Goal: Complete application form: Complete application form

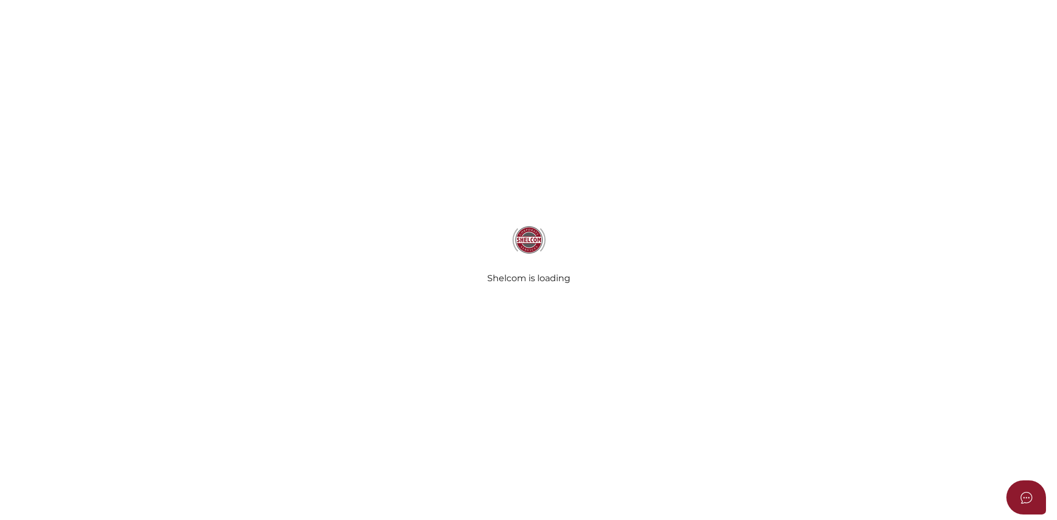
select select "QLD"
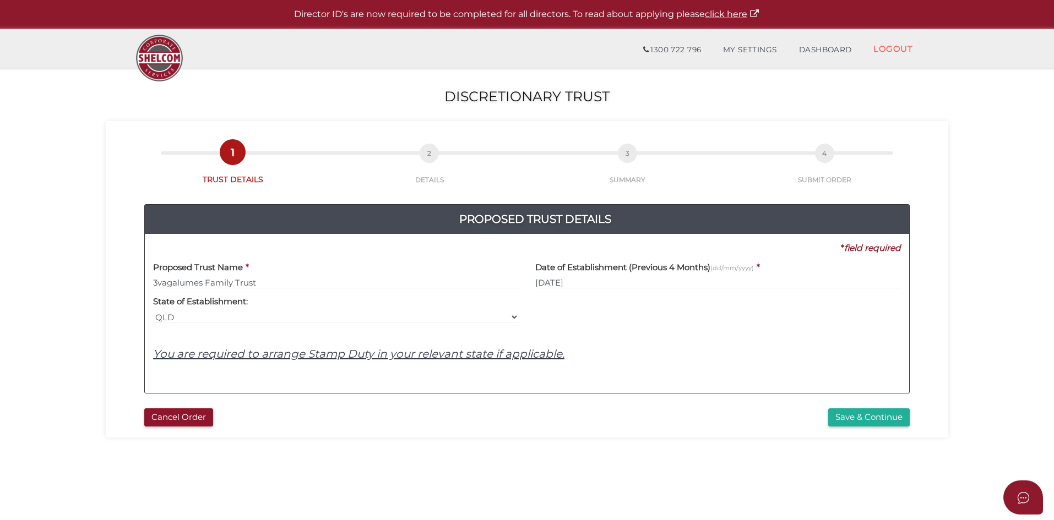
click at [222, 297] on h4 "State of Establishment:" at bounding box center [200, 301] width 95 height 9
click at [283, 313] on select "VIC ACT NSW NT QLD TAS WA SA" at bounding box center [336, 317] width 366 height 12
click at [562, 290] on div at bounding box center [718, 306] width 382 height 35
click at [448, 165] on link "2 DETAILS" at bounding box center [429, 170] width 194 height 29
click at [854, 417] on button "Save & Continue" at bounding box center [868, 418] width 81 height 18
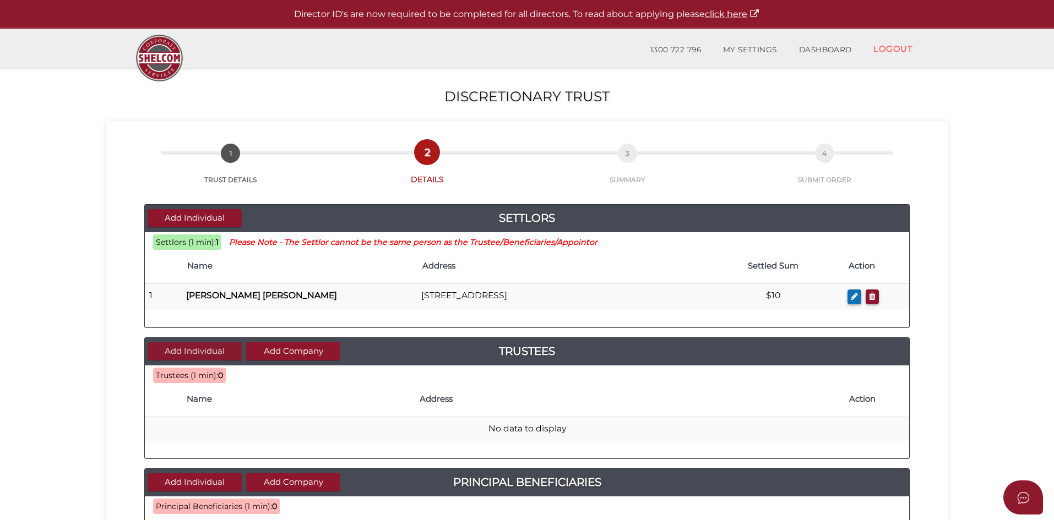
click at [223, 342] on button "Add Individual" at bounding box center [195, 351] width 94 height 18
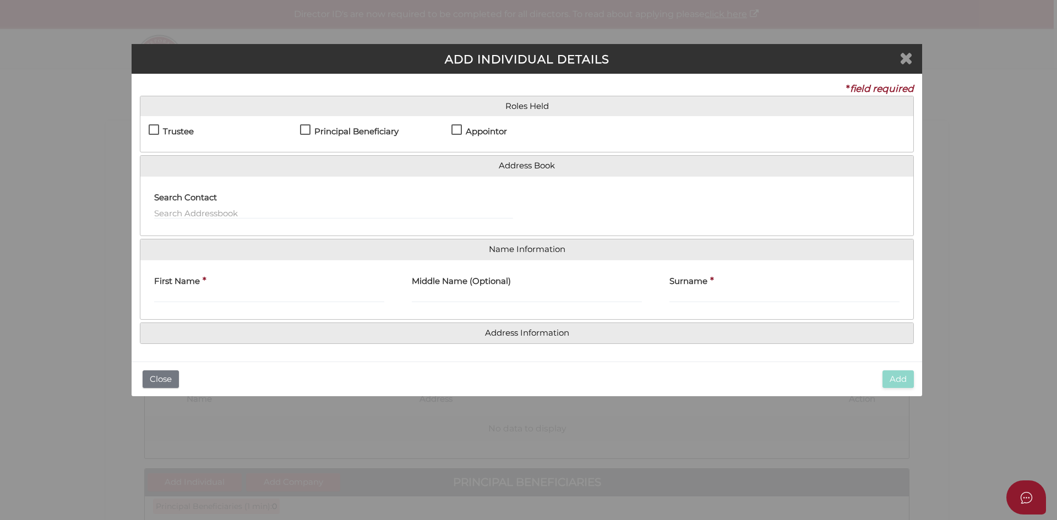
click at [900, 60] on icon "Close" at bounding box center [906, 58] width 13 height 17
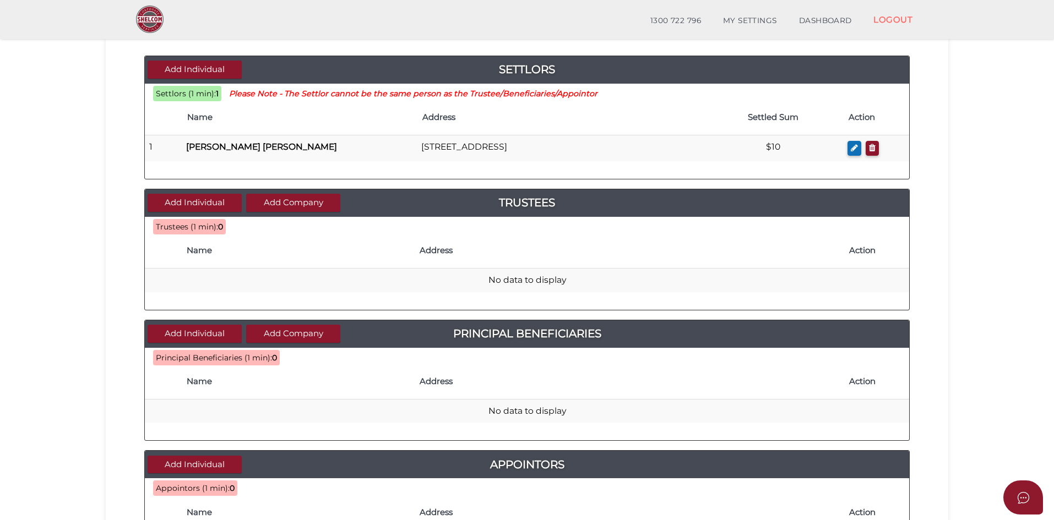
scroll to position [110, 0]
click at [286, 210] on button "Add Company" at bounding box center [293, 202] width 94 height 18
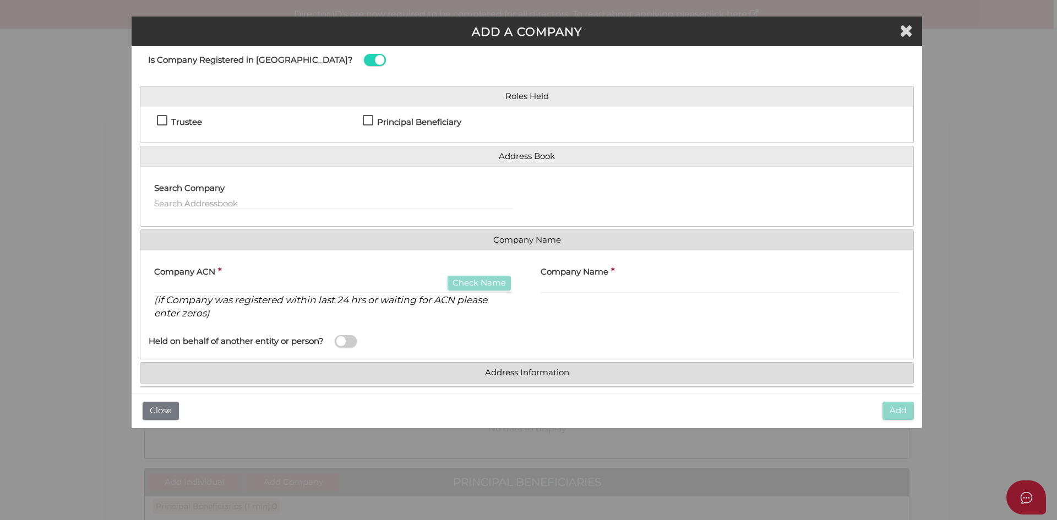
scroll to position [37, 0]
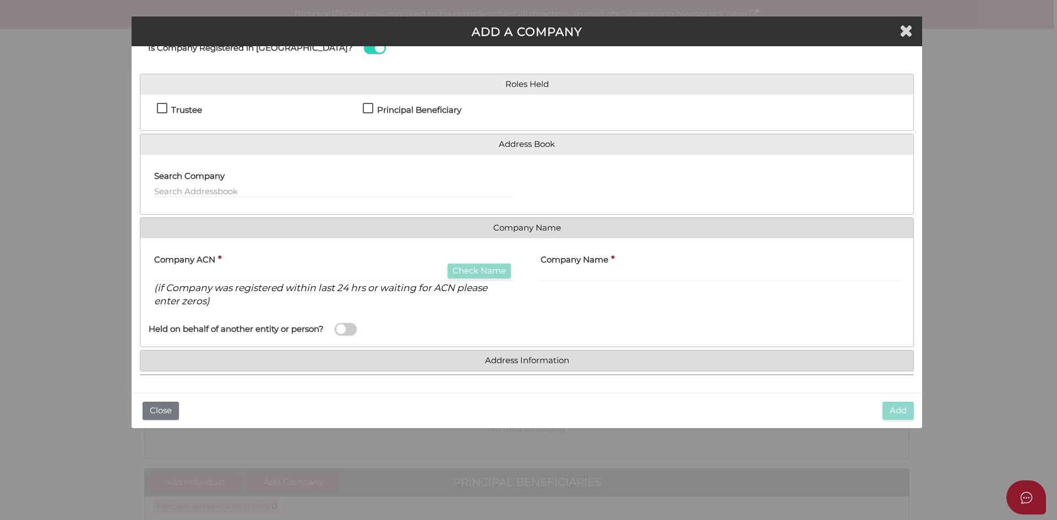
click at [344, 326] on span at bounding box center [346, 329] width 22 height 13
click at [0, 0] on input "checkbox" at bounding box center [0, 0] width 0 height 0
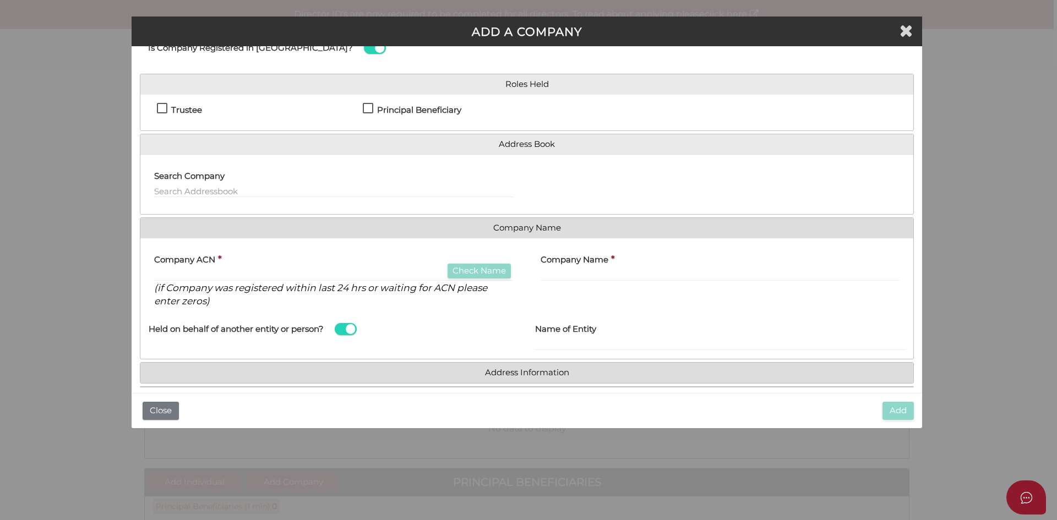
click at [341, 326] on span at bounding box center [346, 329] width 22 height 13
click at [0, 0] on input "checkbox" at bounding box center [0, 0] width 0 height 0
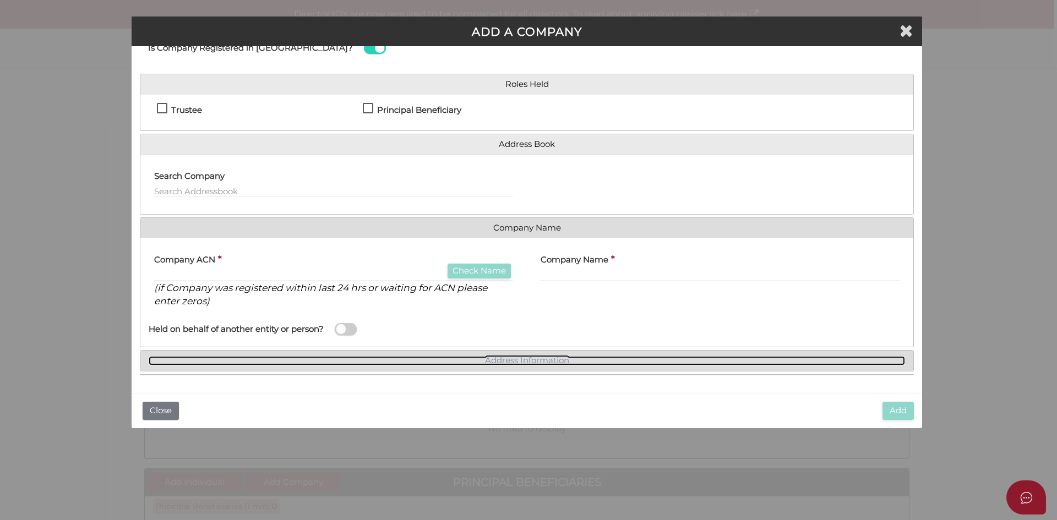
click at [361, 356] on link "Address Information" at bounding box center [527, 360] width 756 height 9
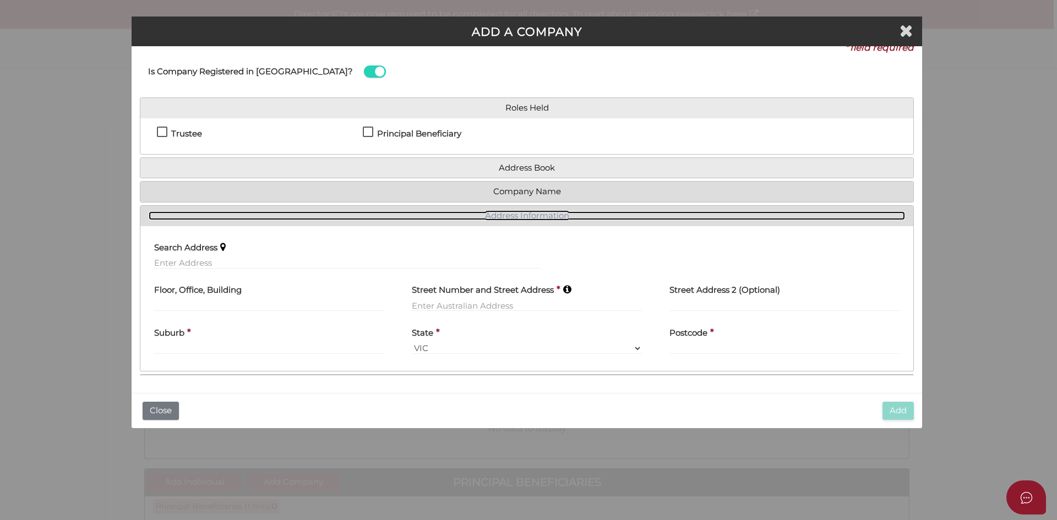
scroll to position [14, 0]
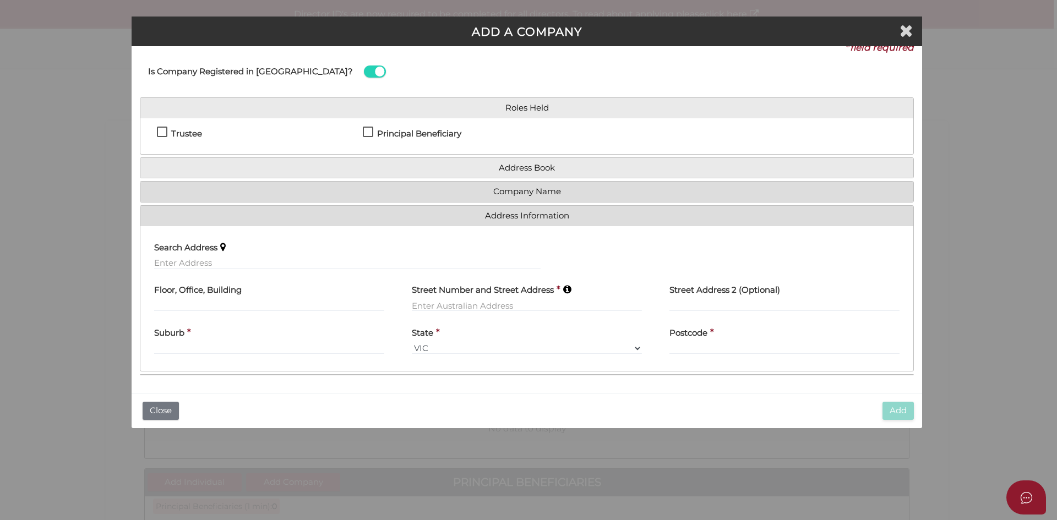
click at [183, 134] on h4 "Trustee" at bounding box center [186, 133] width 31 height 9
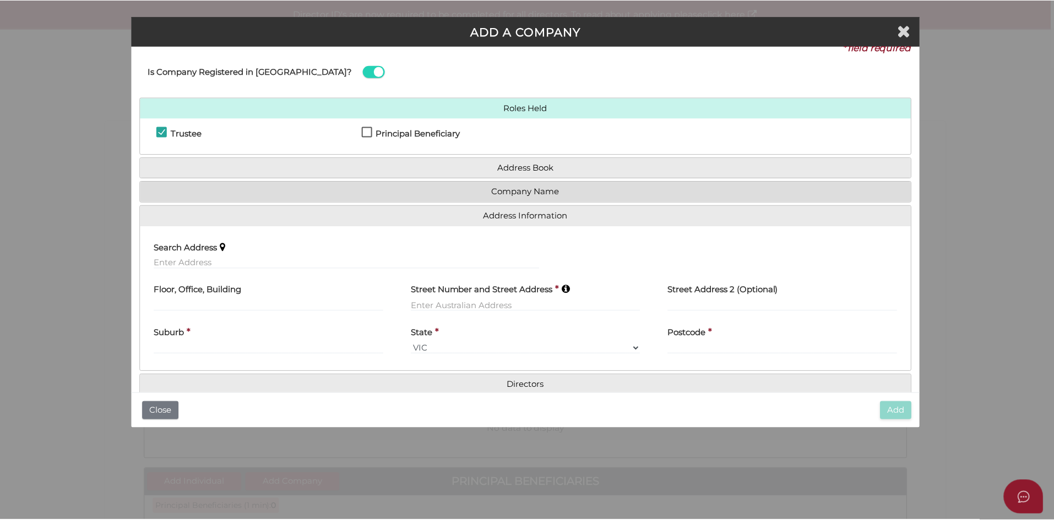
scroll to position [0, 0]
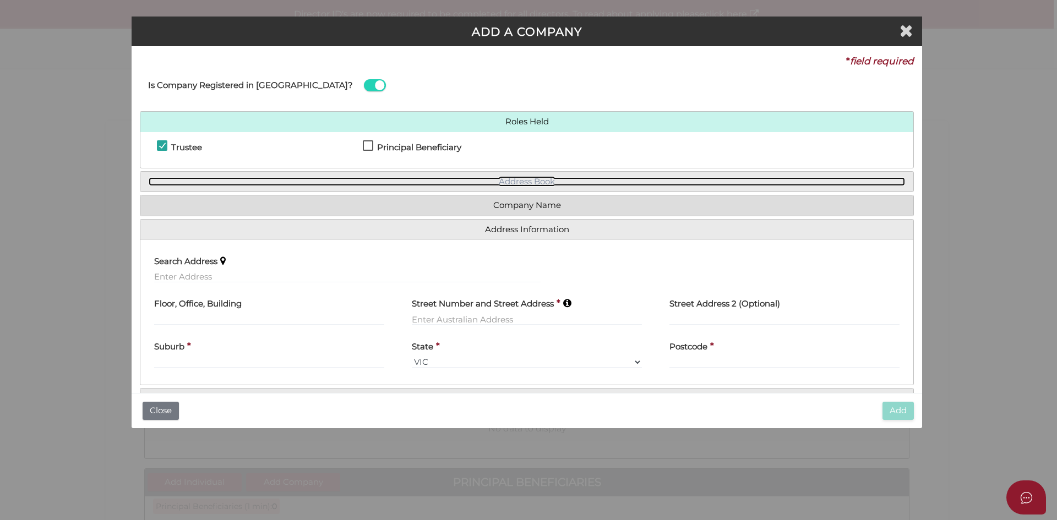
click at [448, 183] on link "Address Book" at bounding box center [527, 181] width 756 height 9
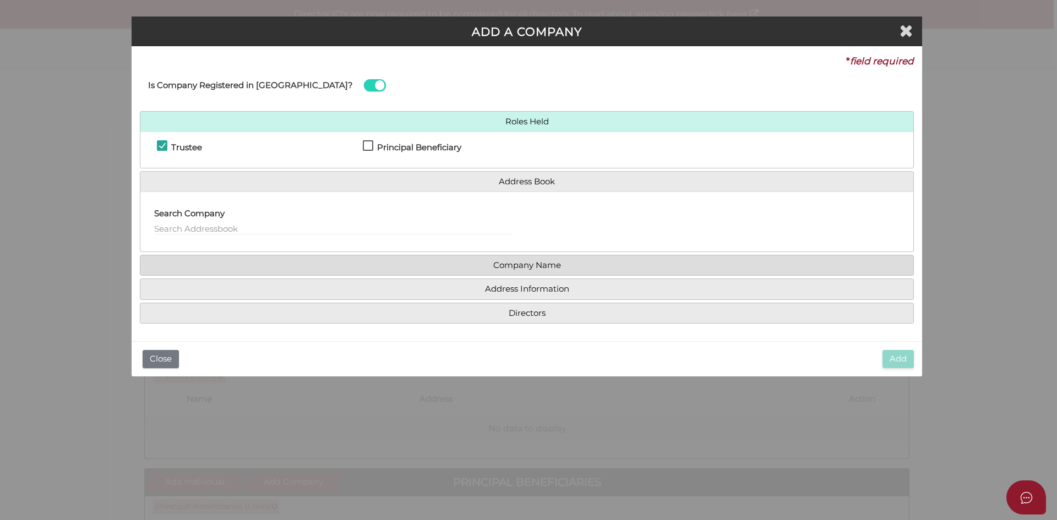
click at [223, 213] on h4 "Search Company" at bounding box center [189, 213] width 70 height 9
click at [173, 145] on h4 "Trustee" at bounding box center [186, 147] width 31 height 9
checkbox input "false"
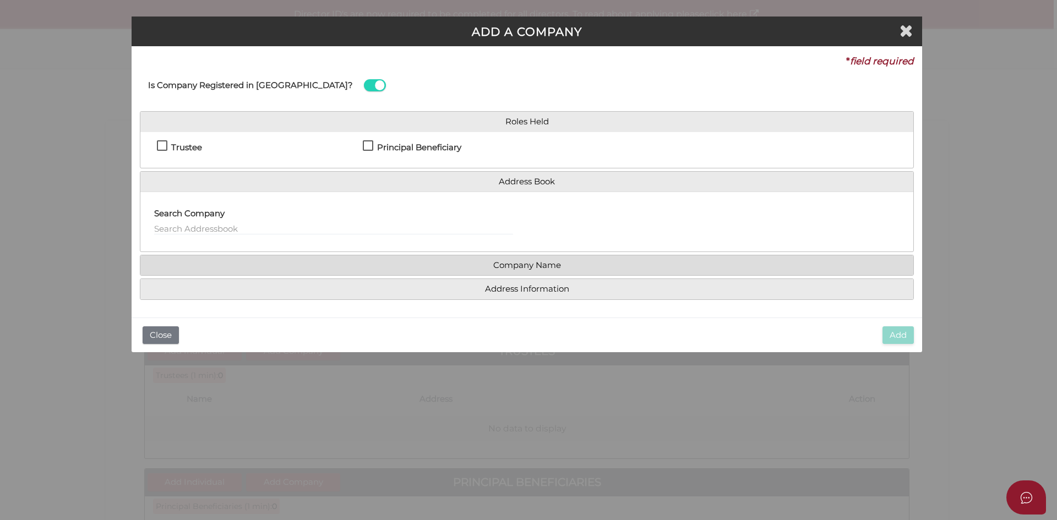
click at [169, 325] on div "Add Close" at bounding box center [527, 335] width 791 height 35
click at [172, 338] on button "Close" at bounding box center [161, 335] width 36 height 18
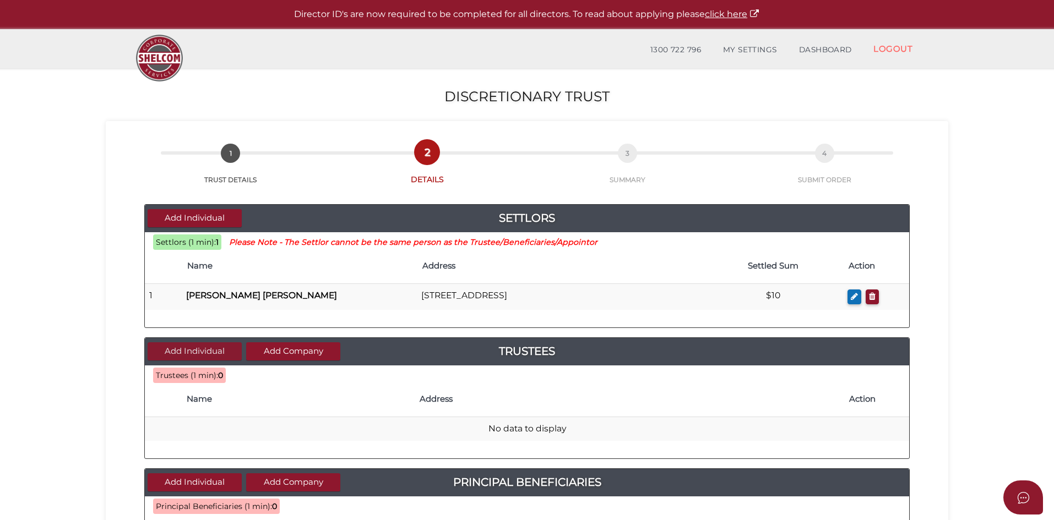
click at [204, 354] on button "Add Individual" at bounding box center [195, 351] width 94 height 18
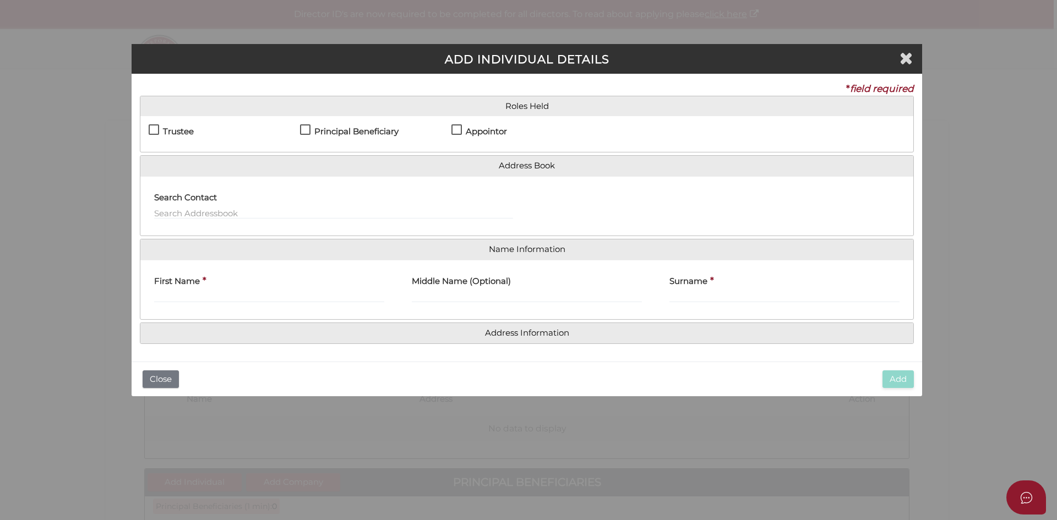
click at [181, 133] on h4 "Trustee" at bounding box center [178, 131] width 31 height 9
checkbox input "true"
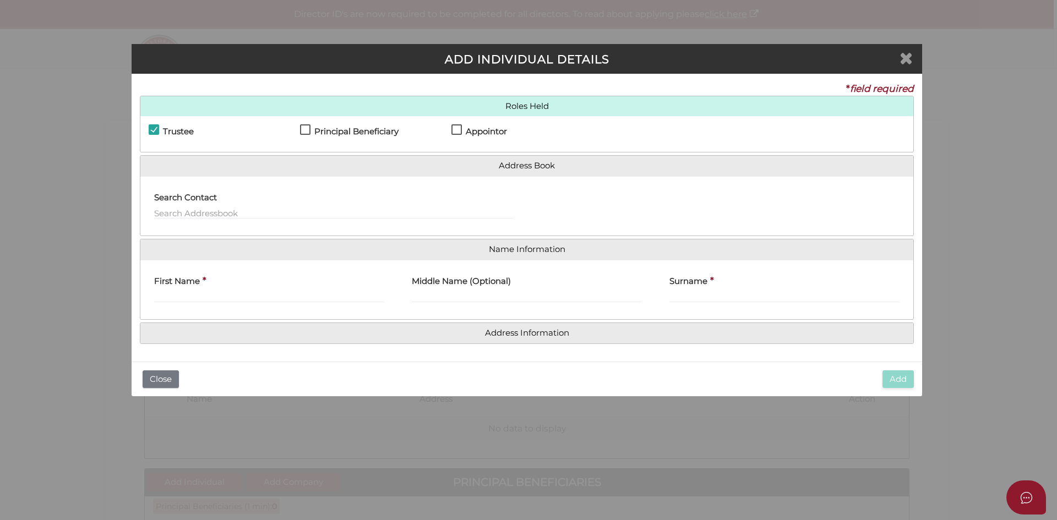
click at [903, 57] on icon "Close" at bounding box center [906, 58] width 13 height 17
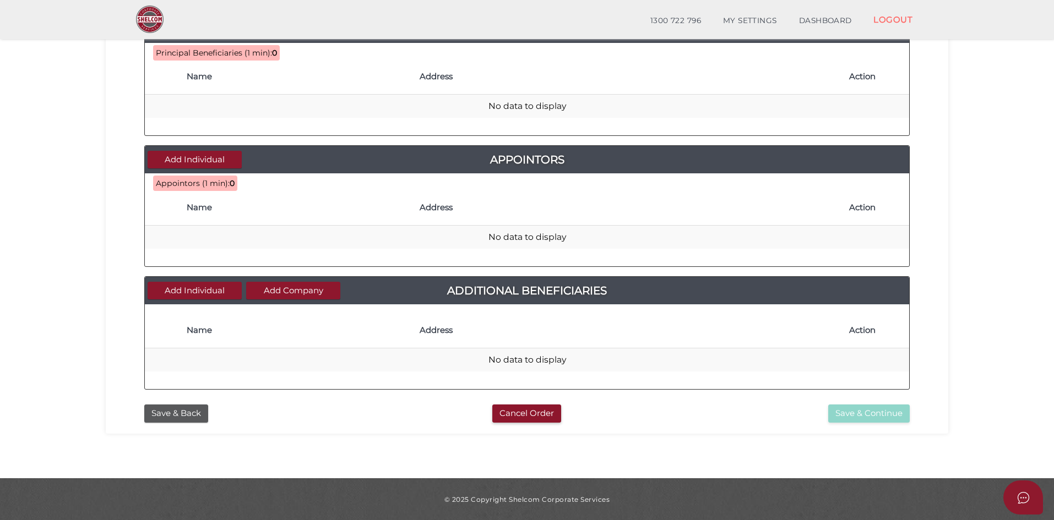
scroll to position [415, 0]
click at [209, 157] on button "Add Individual" at bounding box center [195, 159] width 94 height 18
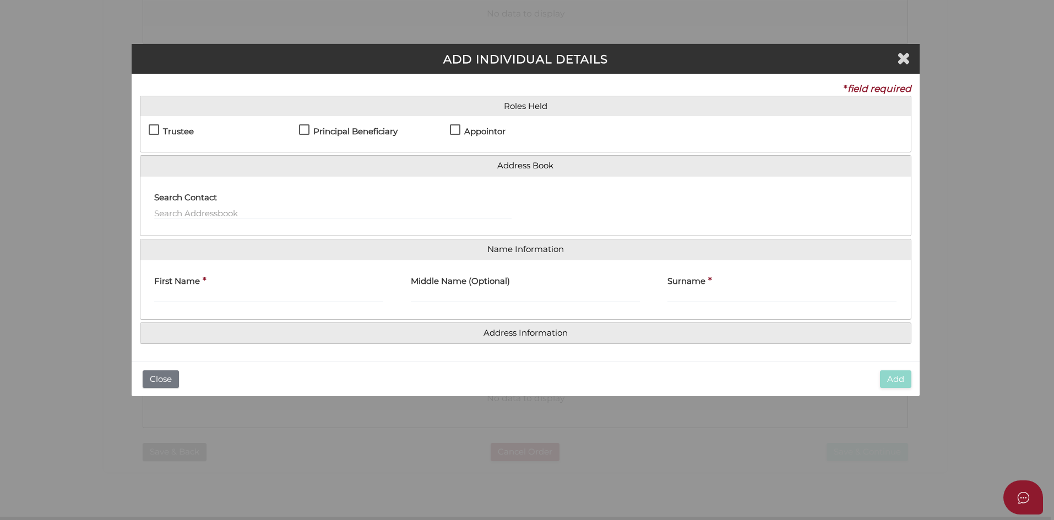
scroll to position [0, 0]
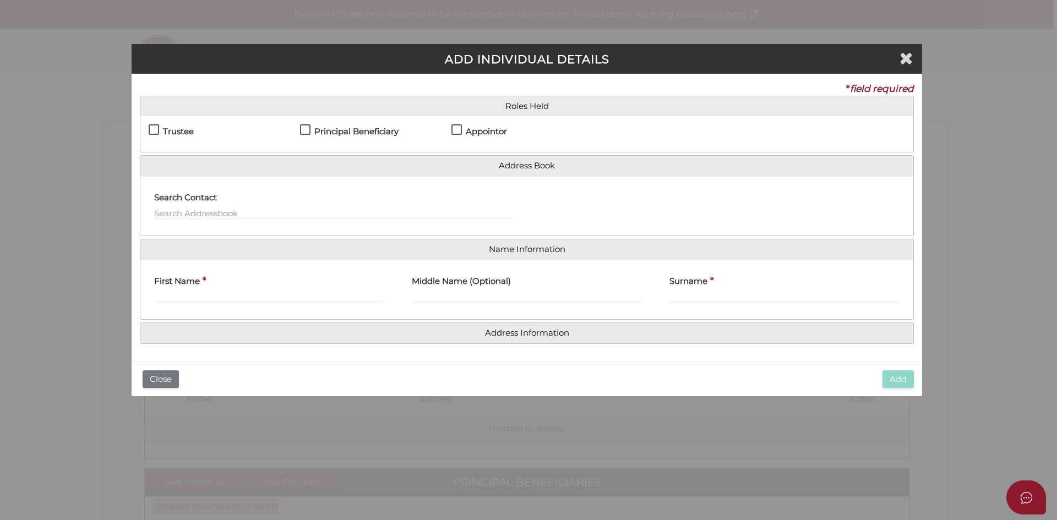
click at [176, 127] on h4 "Trustee" at bounding box center [178, 131] width 31 height 9
checkbox input "true"
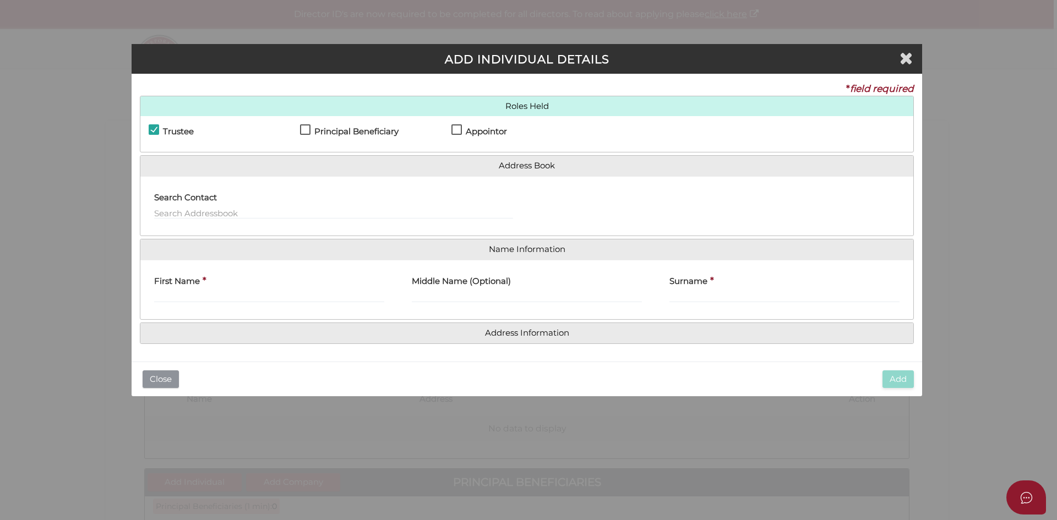
click at [165, 372] on button "Close" at bounding box center [161, 380] width 36 height 18
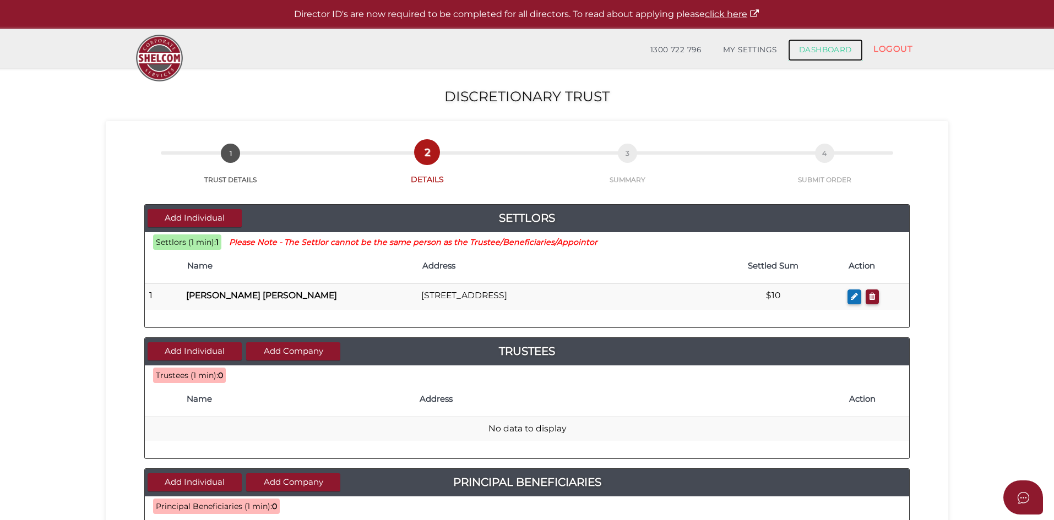
click at [834, 52] on link "DASHBOARD" at bounding box center [825, 50] width 75 height 22
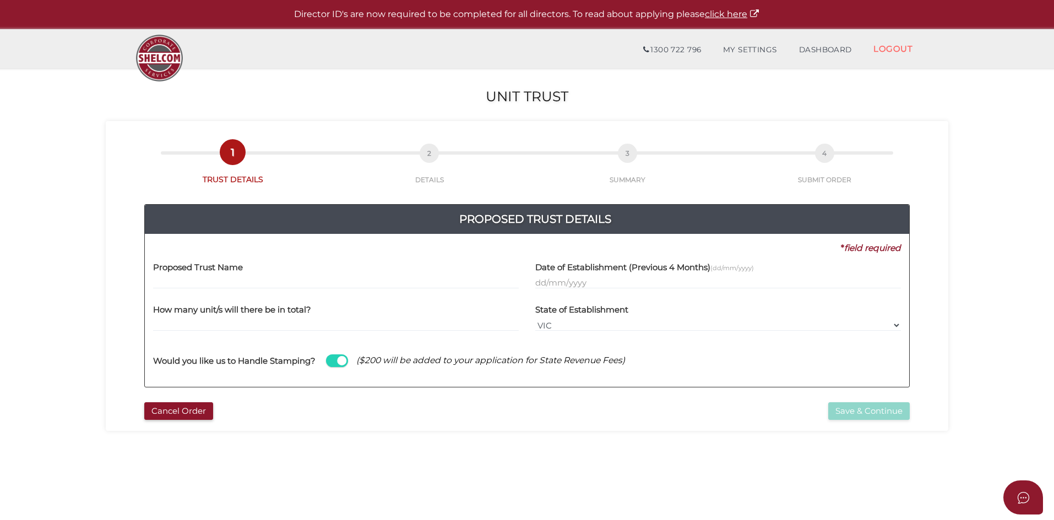
click at [239, 281] on input "text" at bounding box center [336, 283] width 366 height 12
drag, startPoint x: 436, startPoint y: 174, endPoint x: 436, endPoint y: 183, distance: 9.4
click at [436, 174] on link "2 DETAILS" at bounding box center [429, 170] width 194 height 29
click at [194, 410] on button "Cancel Order" at bounding box center [178, 411] width 69 height 18
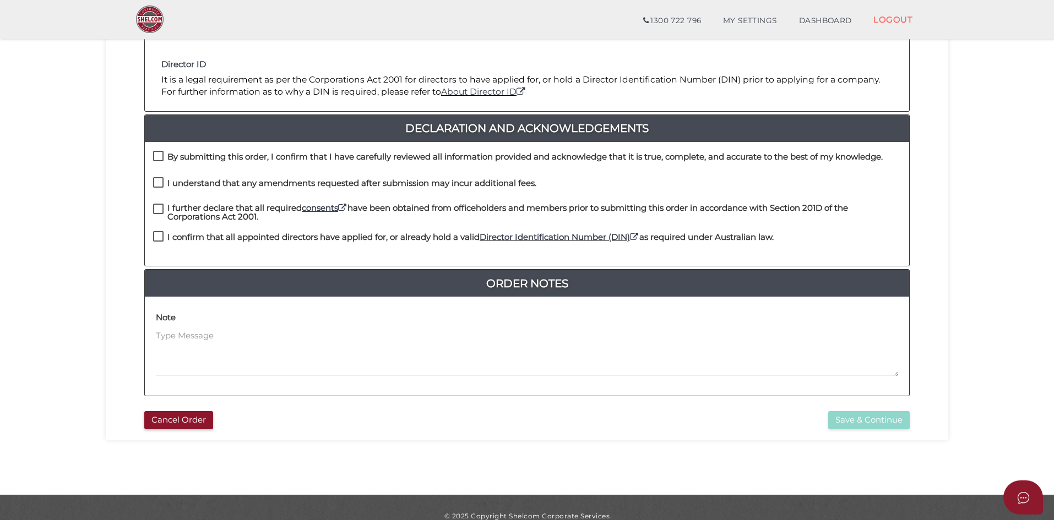
scroll to position [236, 0]
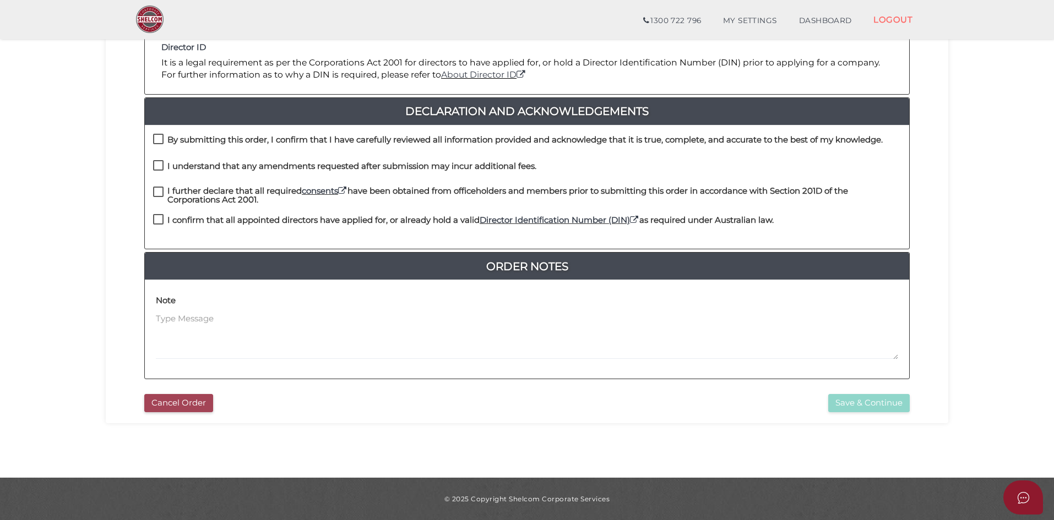
click at [182, 404] on button "Cancel Order" at bounding box center [178, 403] width 69 height 18
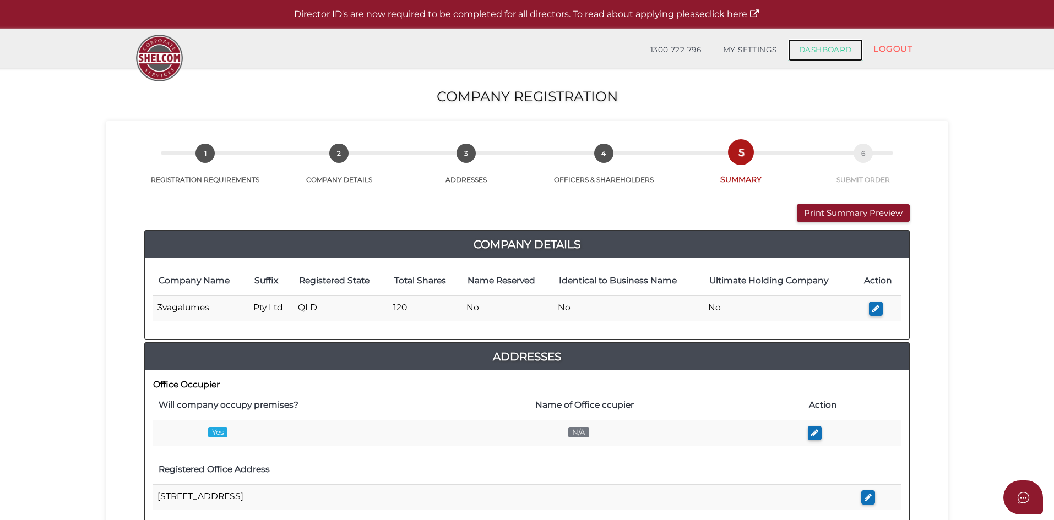
click at [811, 53] on link "DASHBOARD" at bounding box center [825, 50] width 75 height 22
